Goal: Check status: Check status

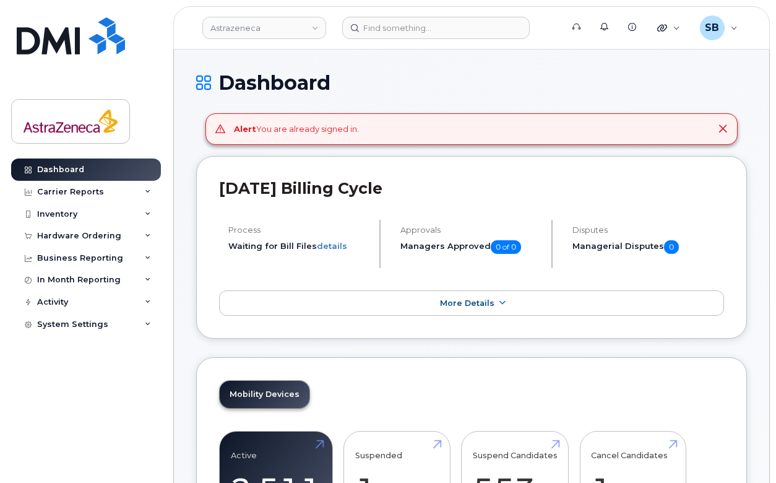
click at [723, 131] on icon at bounding box center [723, 129] width 10 height 10
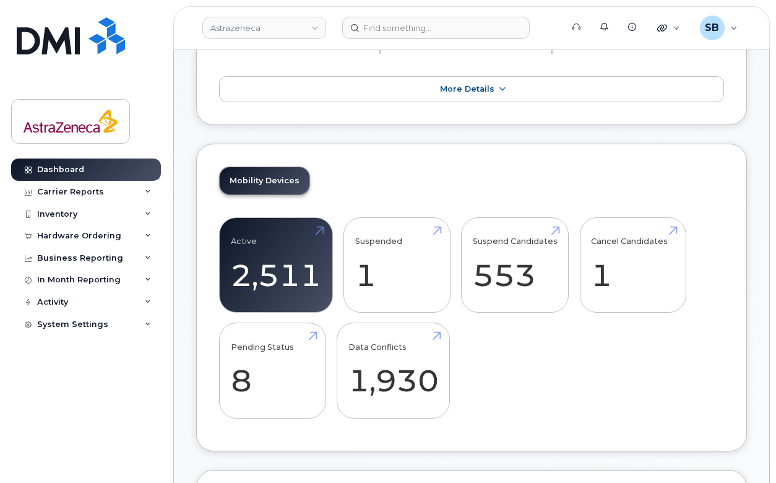
scroll to position [182, 0]
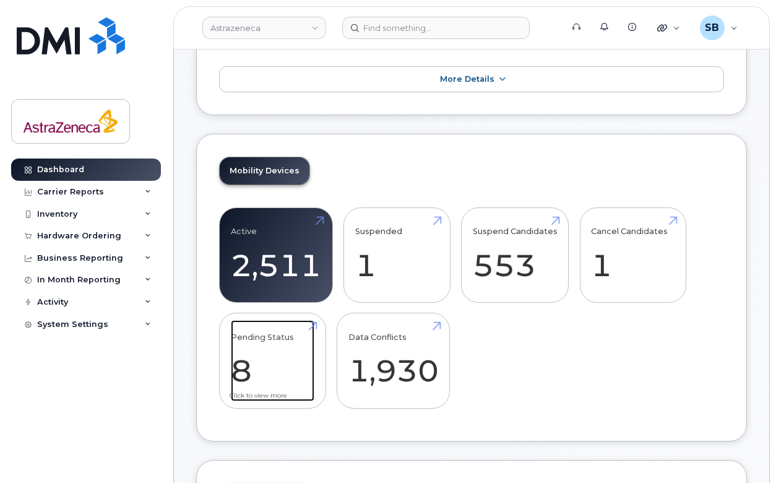
click at [271, 368] on link "Pending Status 8" at bounding box center [273, 361] width 84 height 82
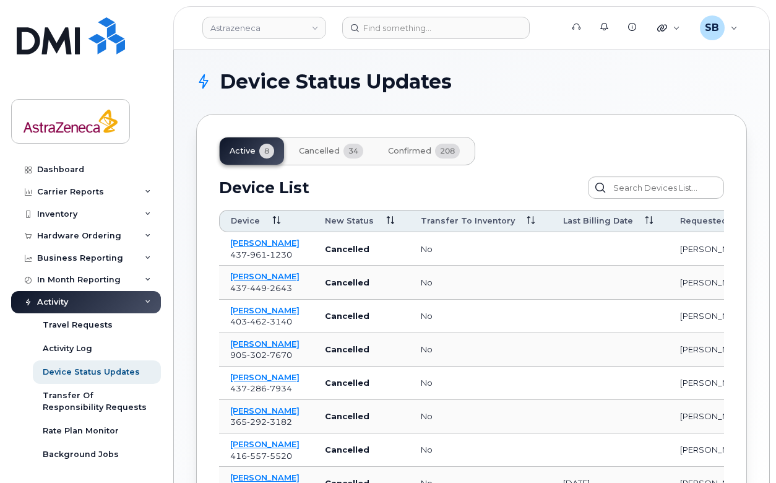
drag, startPoint x: 326, startPoint y: 155, endPoint x: 329, endPoint y: 162, distance: 7.8
click at [326, 157] on button "Cancelled 34" at bounding box center [331, 150] width 84 height 27
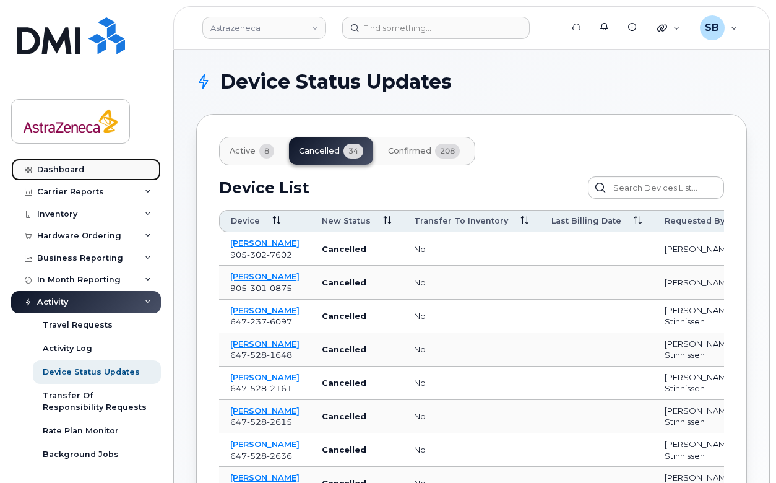
click at [111, 167] on link "Dashboard" at bounding box center [86, 170] width 150 height 22
